Goal: Information Seeking & Learning: Learn about a topic

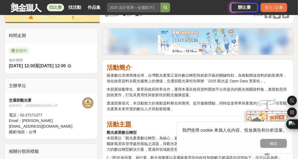
scroll to position [107, 0]
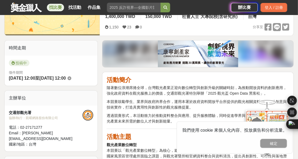
click at [22, 9] on link at bounding box center [26, 7] width 32 height 10
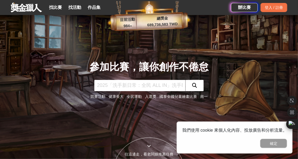
click at [203, 53] on div "參加比賽，讓你創作不倦怠 競賽活動 健康長大 全民運動 入選獎 國泰全國兒童繪畫比賽 南一" at bounding box center [148, 79] width 257 height 159
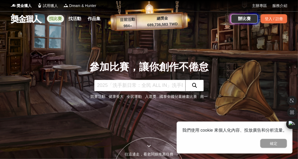
click at [57, 20] on link "找比賽" at bounding box center [55, 19] width 17 height 8
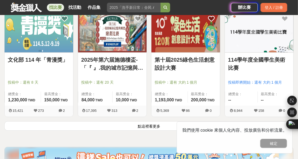
scroll to position [697, 0]
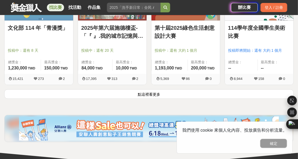
click at [146, 93] on button "點這裡看更多" at bounding box center [148, 93] width 289 height 9
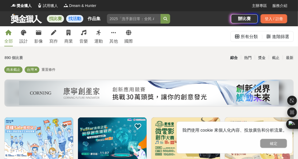
click at [77, 20] on link "找活動" at bounding box center [74, 19] width 17 height 8
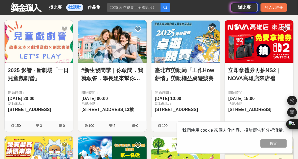
scroll to position [54, 0]
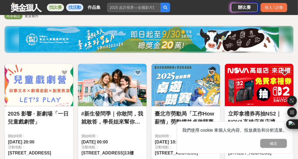
click at [53, 8] on link "找比賽" at bounding box center [55, 8] width 17 height 8
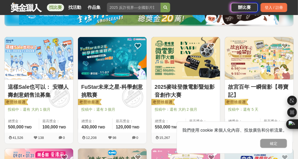
scroll to position [107, 0]
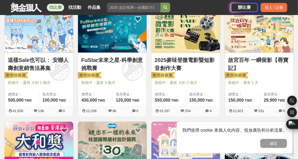
click at [267, 141] on button "確定" at bounding box center [273, 143] width 27 height 9
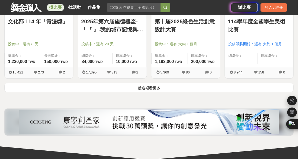
scroll to position [670, 0]
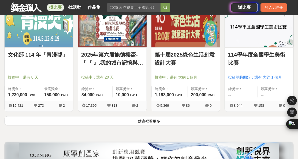
click at [148, 117] on button "點這裡看更多" at bounding box center [148, 120] width 289 height 9
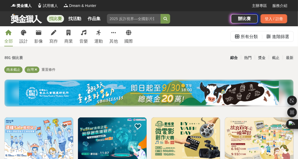
click at [82, 59] on div "891 個比賽" at bounding box center [53, 57] width 96 height 9
click at [76, 20] on link "找活動" at bounding box center [74, 19] width 17 height 8
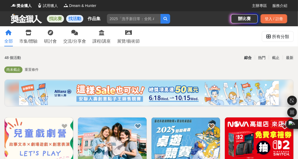
click at [56, 20] on link "找比賽" at bounding box center [55, 19] width 17 height 8
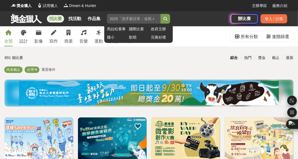
click at [123, 15] on input "search" at bounding box center [134, 19] width 54 height 10
click at [120, 28] on link "馬拉松賽事" at bounding box center [116, 29] width 19 height 6
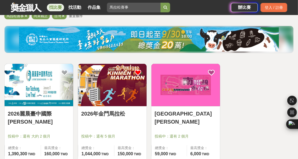
scroll to position [80, 0]
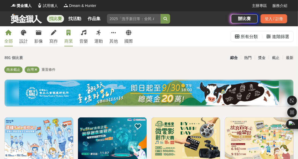
click at [70, 35] on icon at bounding box center [69, 32] width 4 height 5
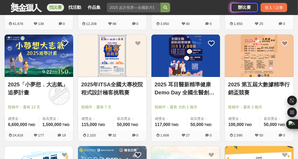
scroll to position [188, 0]
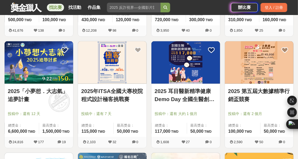
click at [257, 62] on img at bounding box center [259, 62] width 69 height 42
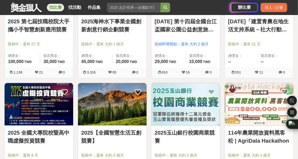
scroll to position [402, 0]
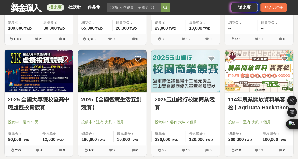
click at [254, 87] on img at bounding box center [259, 71] width 69 height 42
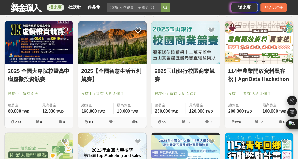
scroll to position [429, 0]
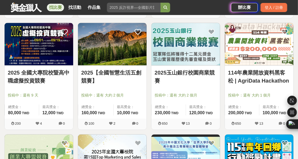
click at [258, 72] on link "114年農業開放資料黑客松 | AgriData Hackathon" at bounding box center [259, 77] width 62 height 16
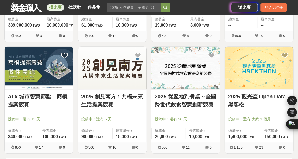
scroll to position [643, 0]
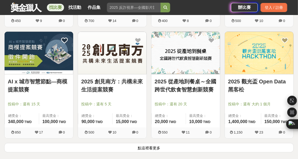
click at [46, 80] on link "AI x 城市智慧節點—商模提案競賽" at bounding box center [39, 85] width 62 height 16
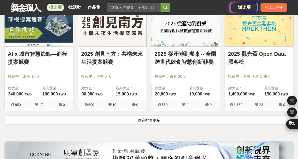
scroll to position [697, 0]
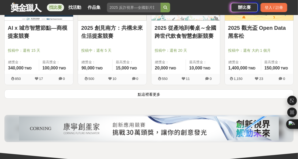
click at [148, 94] on button "點這裡看更多" at bounding box center [148, 93] width 289 height 9
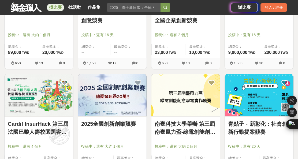
scroll to position [830, 0]
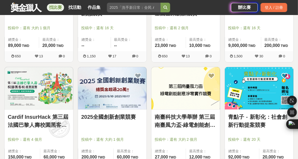
click at [88, 116] on link "2025全國創新創業競賽" at bounding box center [112, 117] width 62 height 8
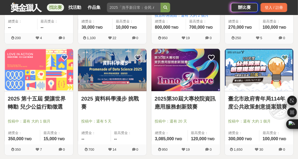
scroll to position [1098, 0]
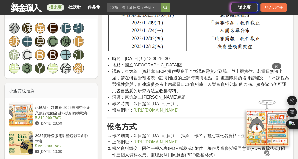
scroll to position [375, 0]
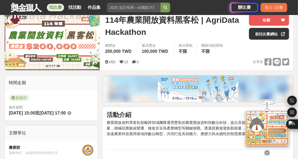
scroll to position [27, 0]
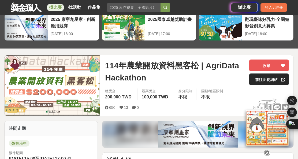
click at [268, 78] on link "前往比賽網站" at bounding box center [269, 79] width 40 height 12
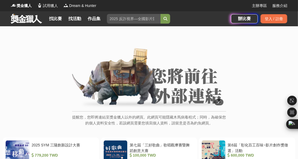
click at [138, 86] on img at bounding box center [149, 78] width 154 height 61
click at [140, 82] on img at bounding box center [149, 78] width 154 height 61
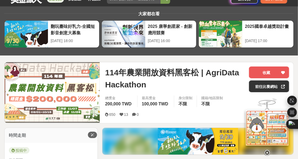
scroll to position [27, 0]
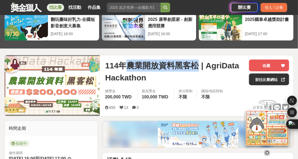
drag, startPoint x: 127, startPoint y: 66, endPoint x: 197, endPoint y: 63, distance: 70.3
click at [197, 63] on span "114年農業開放資料黑客松 | AgriData Hackathon" at bounding box center [175, 71] width 140 height 24
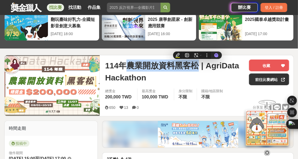
copy span "農業開放資料黑客松"
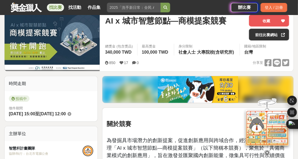
scroll to position [27, 0]
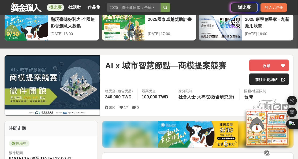
click at [270, 79] on link "前往比賽網站" at bounding box center [269, 79] width 40 height 12
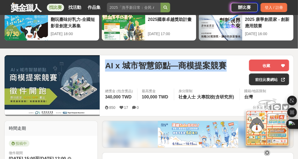
drag, startPoint x: 106, startPoint y: 66, endPoint x: 229, endPoint y: 68, distance: 123.5
click at [229, 68] on div "AI x 城市智慧節點—商模提案競賽" at bounding box center [175, 65] width 140 height 12
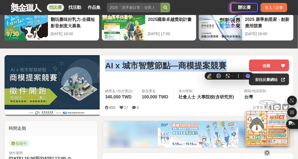
copy span "AI x 城市智慧節點—商模提案競賽"
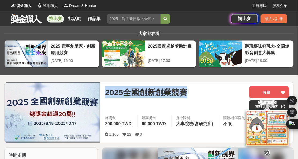
drag, startPoint x: 106, startPoint y: 92, endPoint x: 189, endPoint y: 97, distance: 83.0
click at [189, 97] on div "2025全國創新創業競賽" at bounding box center [175, 92] width 140 height 12
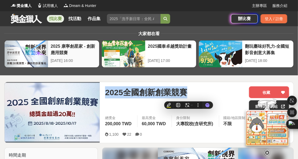
copy span "2025全國創新創業競賽"
